Goal: Entertainment & Leisure: Consume media (video, audio)

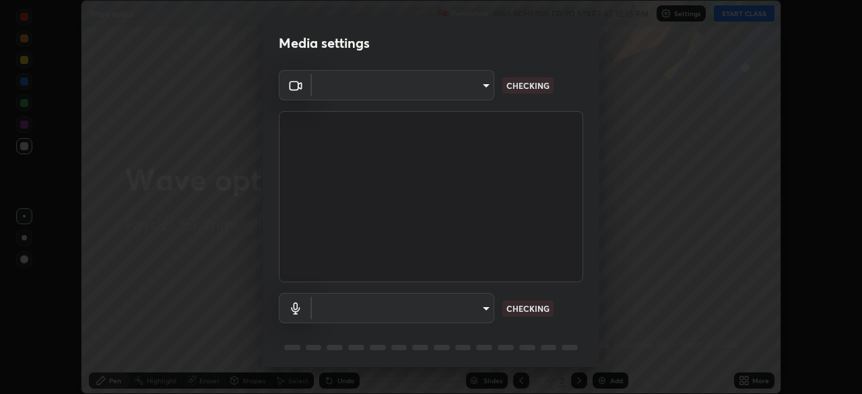
scroll to position [48, 0]
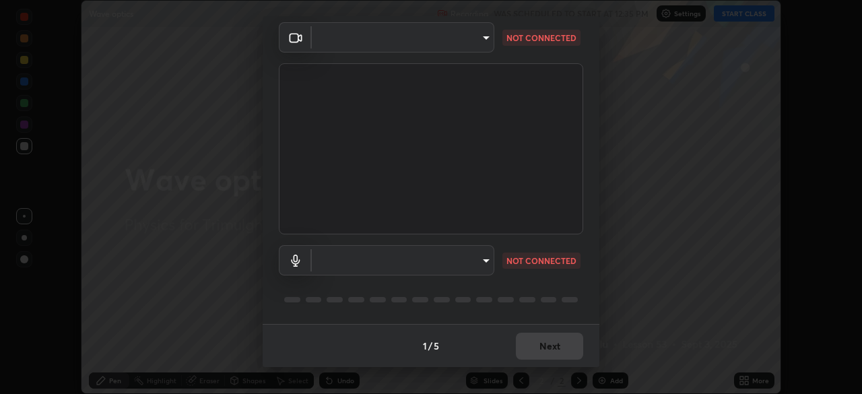
type input "fc4d4439d1e3cd5bf723ac255ffd14dacaf4da6be6177ce78d3c554f4da9d8ff"
type input "default"
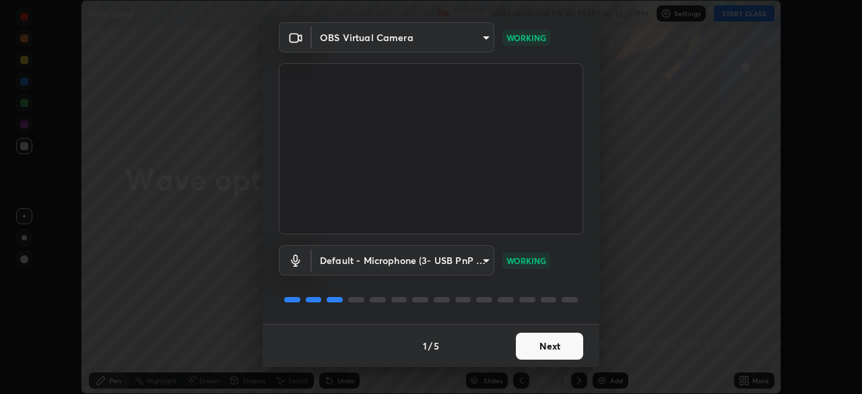
click at [539, 347] on button "Next" at bounding box center [549, 346] width 67 height 27
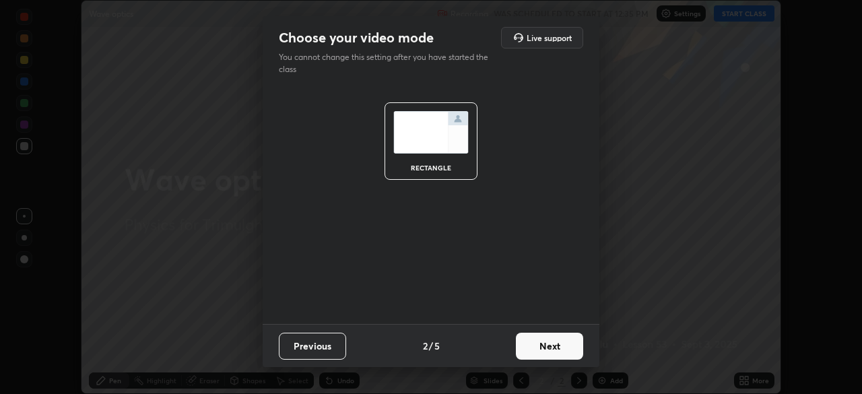
scroll to position [0, 0]
click at [546, 349] on button "Next" at bounding box center [549, 346] width 67 height 27
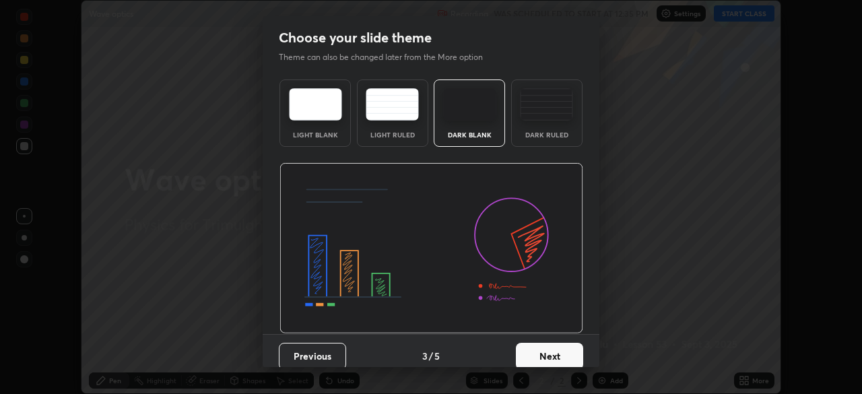
click at [545, 349] on button "Next" at bounding box center [549, 356] width 67 height 27
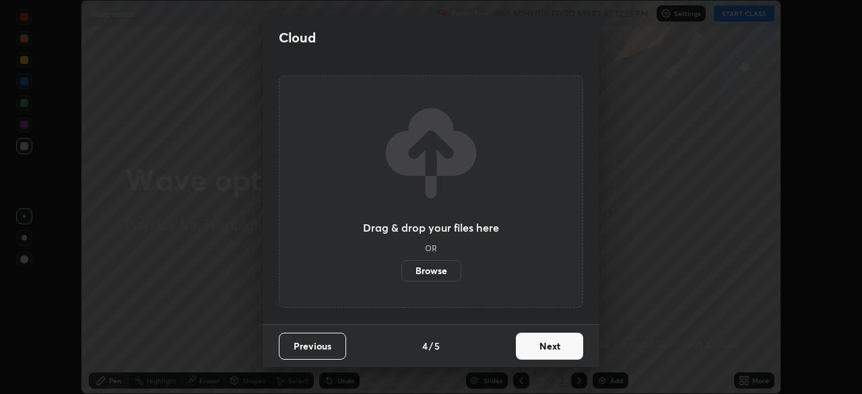
click at [545, 345] on button "Next" at bounding box center [549, 346] width 67 height 27
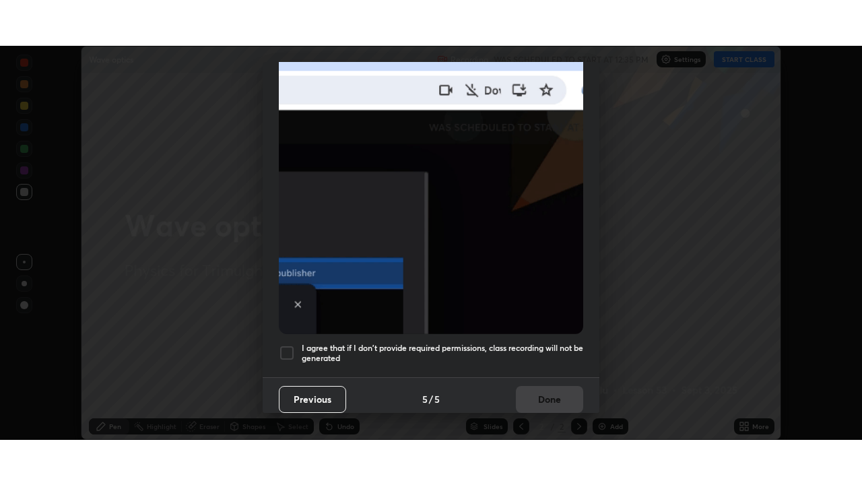
scroll to position [323, 0]
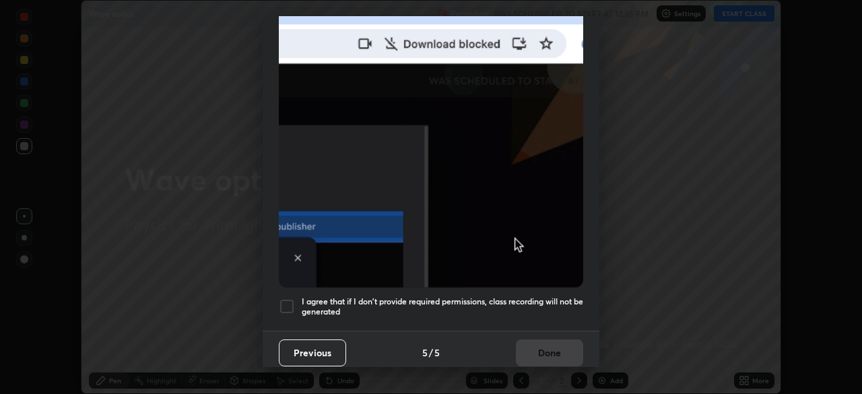
click at [298, 300] on div "I agree that if I don't provide required permissions, class recording will not …" at bounding box center [431, 306] width 304 height 16
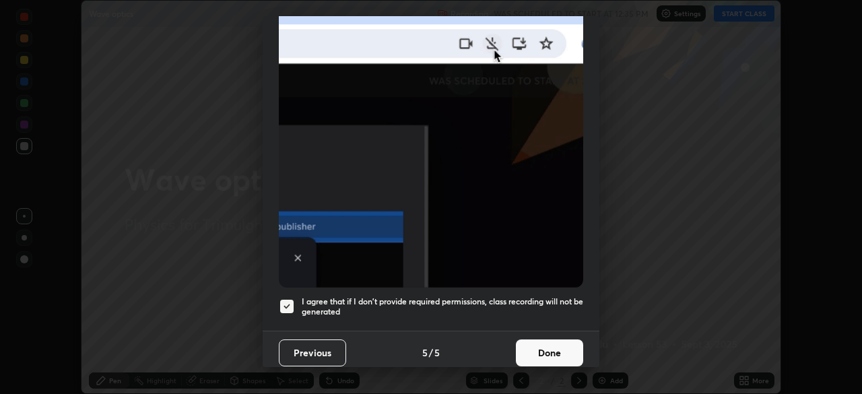
click at [549, 342] on button "Done" at bounding box center [549, 352] width 67 height 27
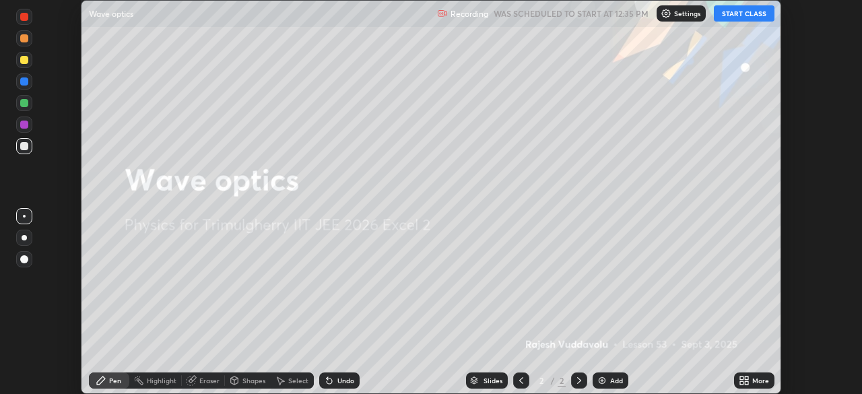
click at [737, 16] on button "START CLASS" at bounding box center [744, 13] width 61 height 16
click at [746, 378] on icon at bounding box center [746, 377] width 3 height 3
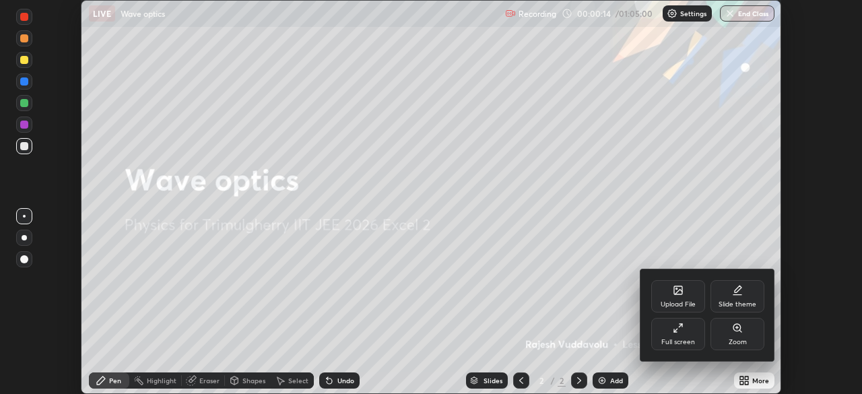
click at [686, 335] on div "Full screen" at bounding box center [678, 334] width 54 height 32
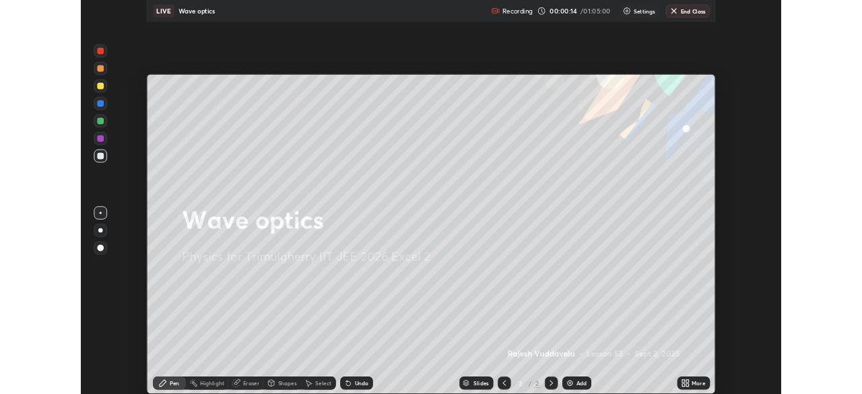
scroll to position [485, 862]
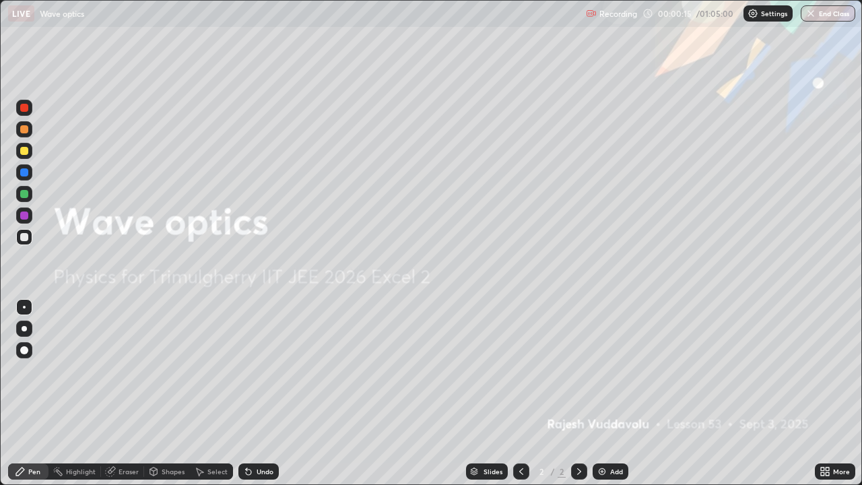
click at [613, 393] on div "Add" at bounding box center [616, 471] width 13 height 7
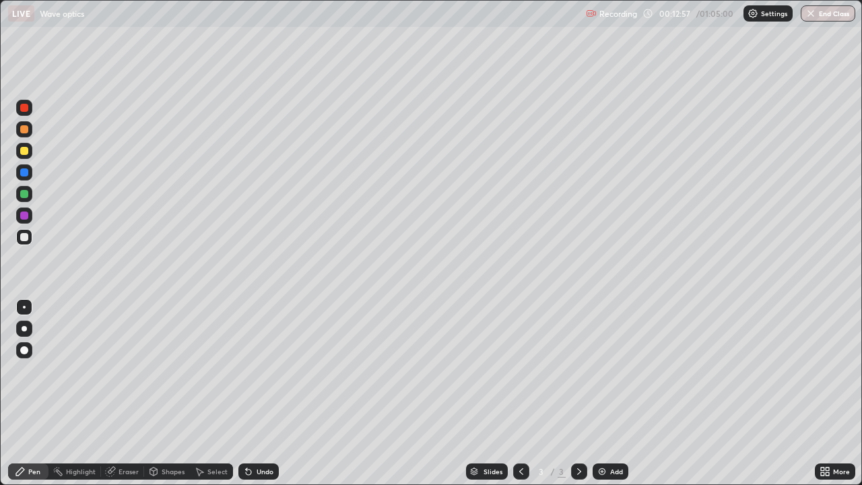
click at [265, 393] on div "Undo" at bounding box center [265, 471] width 17 height 7
click at [823, 393] on icon at bounding box center [822, 473] width 3 height 3
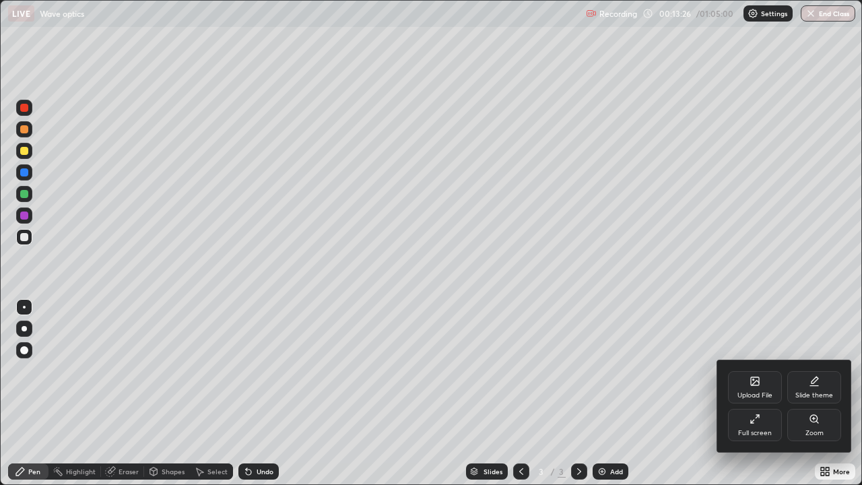
click at [756, 393] on icon at bounding box center [754, 418] width 11 height 11
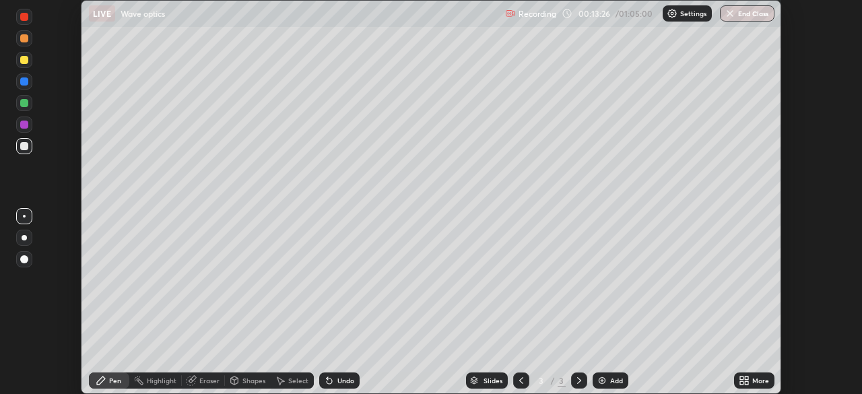
scroll to position [66939, 66471]
